Goal: Find specific page/section: Find specific page/section

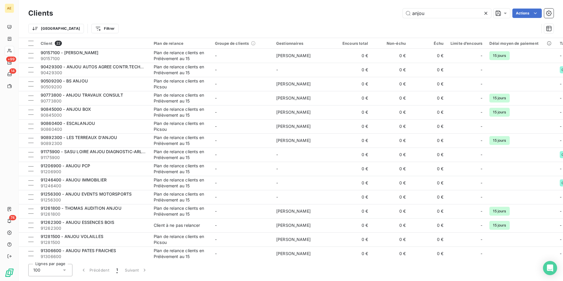
drag, startPoint x: 439, startPoint y: 13, endPoint x: 344, endPoint y: 6, distance: 95.4
click at [344, 6] on div "Clients anjou Actions Trier Filtrer" at bounding box center [291, 19] width 544 height 38
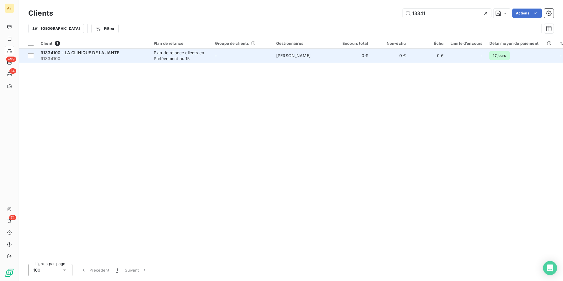
type input "13341"
click at [170, 60] on div "Plan de relance clients en Prélèvement au 15" at bounding box center [181, 56] width 54 height 12
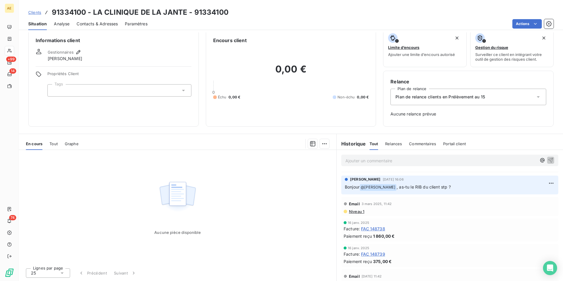
scroll to position [589, 0]
click at [56, 142] on span "Tout" at bounding box center [53, 143] width 8 height 5
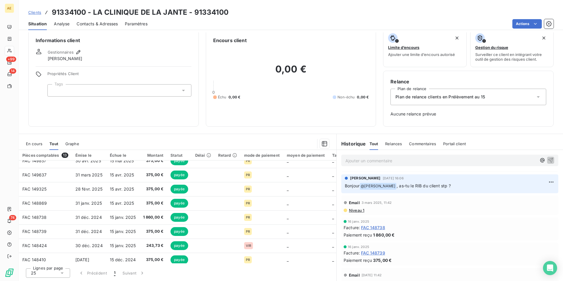
scroll to position [84, 0]
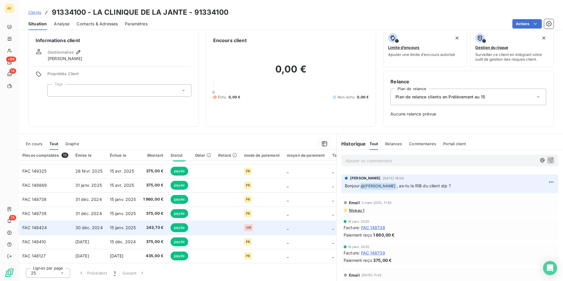
click at [92, 228] on td "30 déc. 2024" at bounding box center [89, 228] width 34 height 14
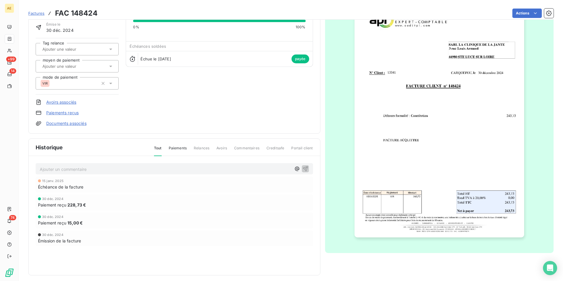
scroll to position [45, 0]
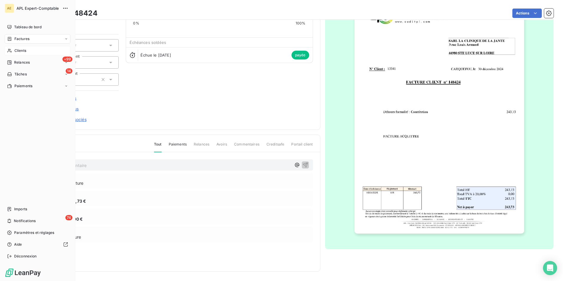
click at [16, 51] on span "Clients" at bounding box center [20, 50] width 12 height 5
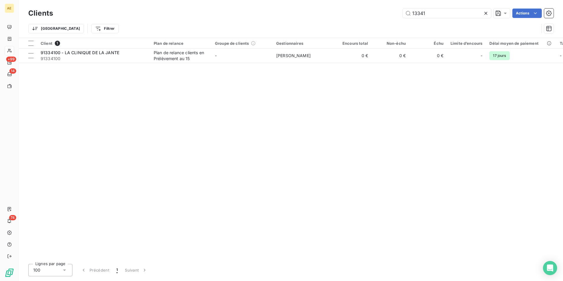
drag, startPoint x: 436, startPoint y: 16, endPoint x: 379, endPoint y: 5, distance: 57.8
click at [379, 5] on div "Clients 13341 Actions Trier Filtrer" at bounding box center [291, 19] width 544 height 38
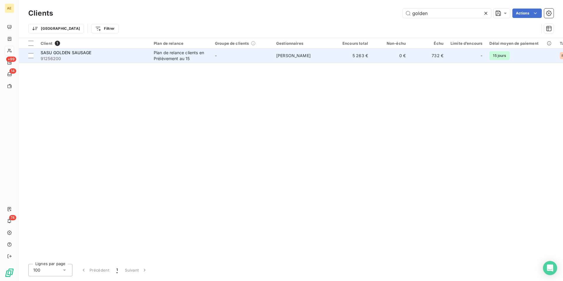
type input "golden"
click at [294, 57] on span "[PERSON_NAME]" at bounding box center [293, 55] width 34 height 5
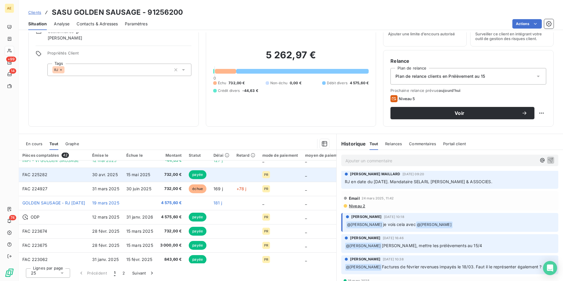
scroll to position [88, 0]
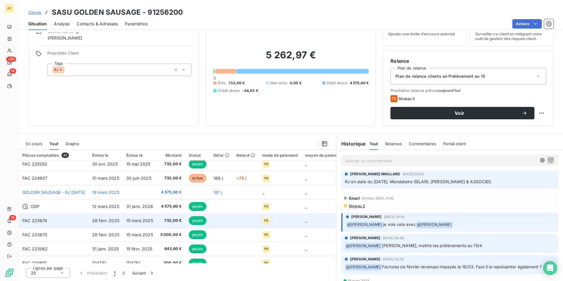
click at [35, 221] on span "FAC 223674" at bounding box center [34, 220] width 25 height 5
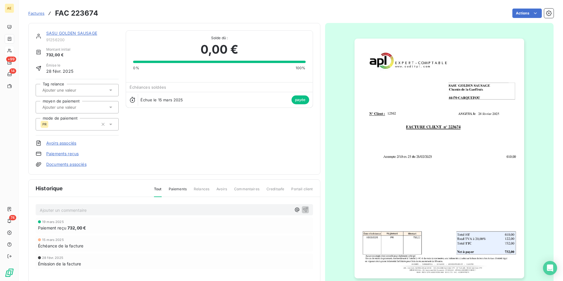
click at [470, 203] on img "button" at bounding box center [440, 159] width 170 height 240
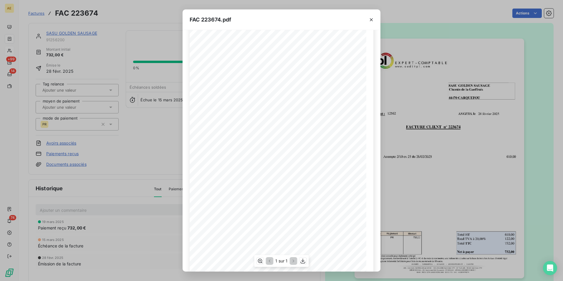
scroll to position [29, 0]
click at [303, 259] on icon "button" at bounding box center [303, 261] width 6 height 6
click at [375, 21] on button "button" at bounding box center [371, 19] width 9 height 9
